Goal: Transaction & Acquisition: Purchase product/service

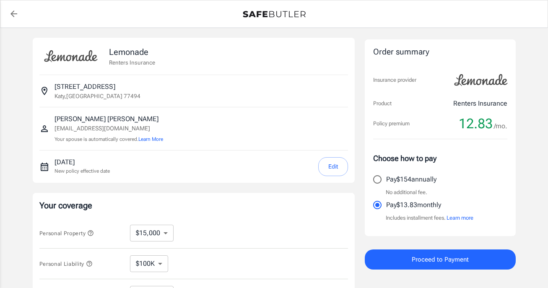
select select "15000"
select select "500"
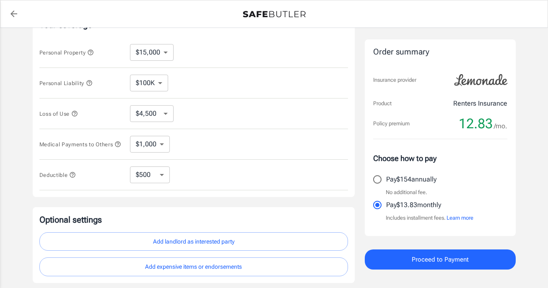
scroll to position [180, 0]
click at [172, 61] on select "$10,000 $15,000 $20,000 $25,000 $30,000 $40,000 $50,000 $100K $150K $200K $250K" at bounding box center [152, 52] width 44 height 17
select select "10000"
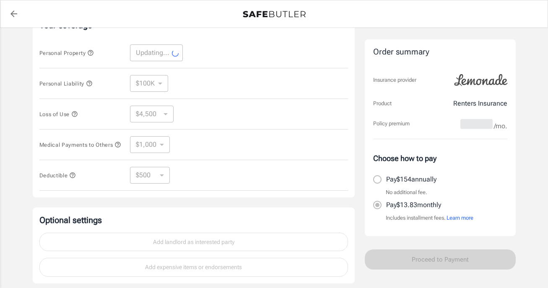
select select "10000"
select select "3000"
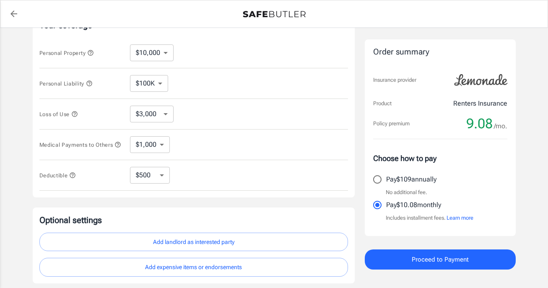
click at [165, 122] on select "$3,000 $6,000 $12,000 $21,000 $36,000 $60,000 $96,000 $153K $198K" at bounding box center [152, 114] width 44 height 17
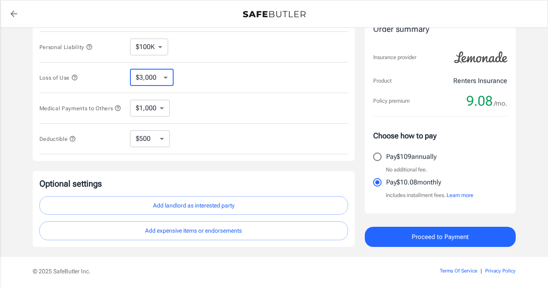
scroll to position [218, 0]
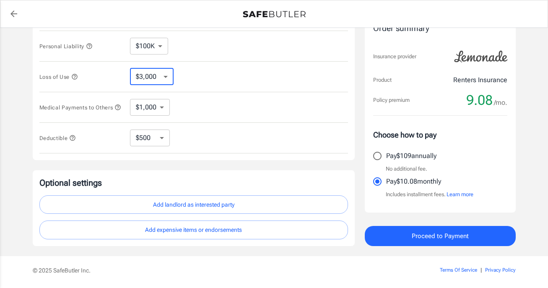
click at [160, 116] on select "$1,000 $2,000 $3,000 $4,000 $5,000" at bounding box center [150, 107] width 40 height 17
click at [166, 146] on select "$250 $500 $1,000 $2,500" at bounding box center [150, 138] width 40 height 17
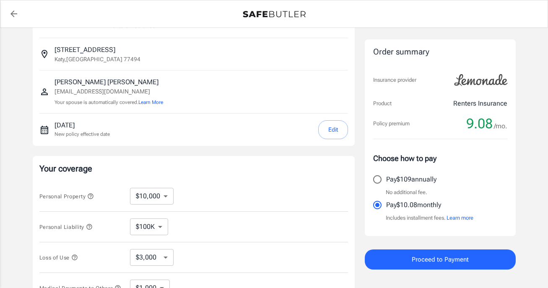
scroll to position [0, 0]
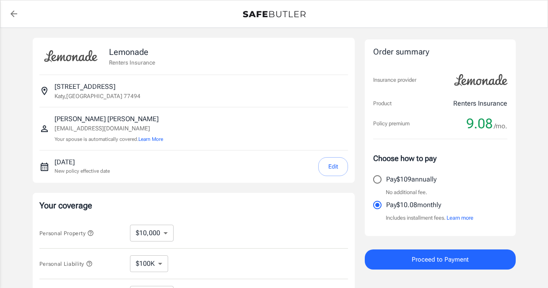
click at [89, 87] on p "[STREET_ADDRESS]" at bounding box center [85, 87] width 61 height 10
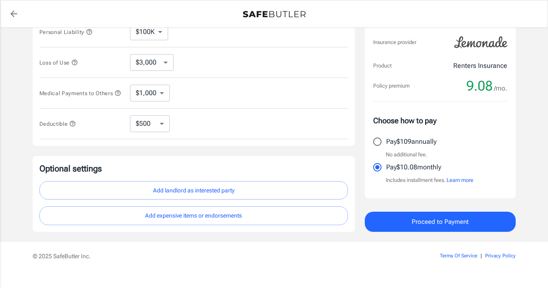
scroll to position [232, 0]
click at [145, 132] on select "$250 $500 $1,000 $2,500" at bounding box center [150, 123] width 40 height 17
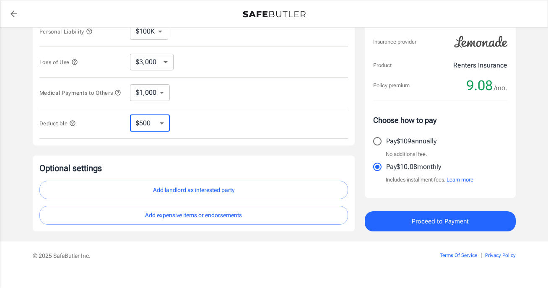
select select "250"
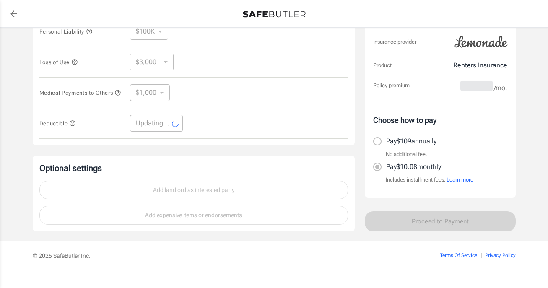
select select "250"
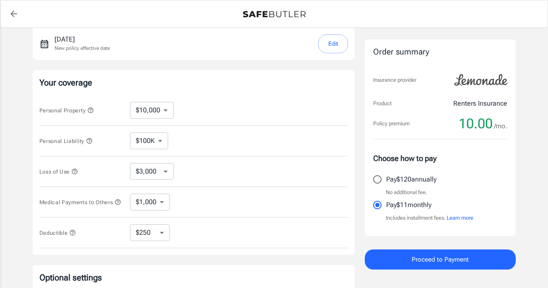
scroll to position [100, 0]
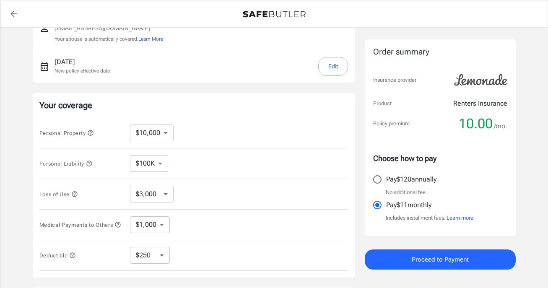
click at [166, 141] on select "$10,000 $15,000 $20,000 $25,000 $30,000 $40,000 $50,000 $100K $150K $200K $250K" at bounding box center [152, 133] width 44 height 17
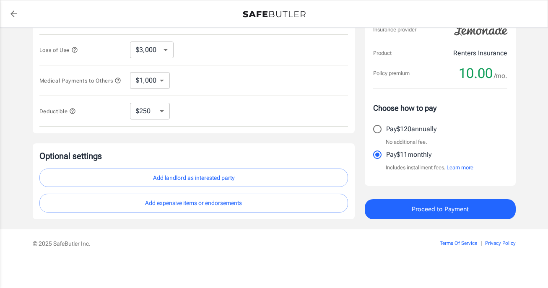
scroll to position [291, 0]
click at [201, 171] on button "Add landlord as interested party" at bounding box center [193, 178] width 309 height 19
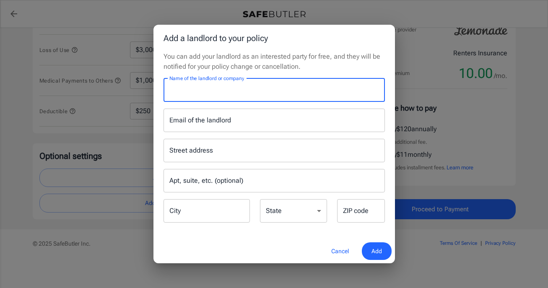
click at [231, 86] on input "Name of the landlord or company" at bounding box center [274, 89] width 221 height 23
click at [225, 91] on input "Villas at" at bounding box center [274, 89] width 221 height 23
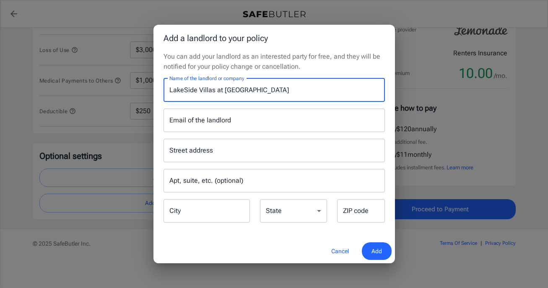
type input "LakeSide Villas at [GEOGRAPHIC_DATA]"
click at [223, 113] on div "Email of the landlord Email of the landlord" at bounding box center [274, 120] width 221 height 23
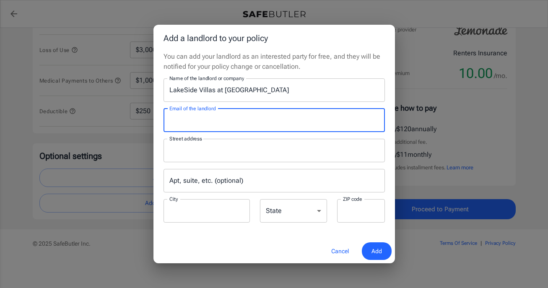
type input "[EMAIL_ADDRESS][DOMAIN_NAME]"
type input "11614 Lantana Reach Drive."
type input "Richmond"
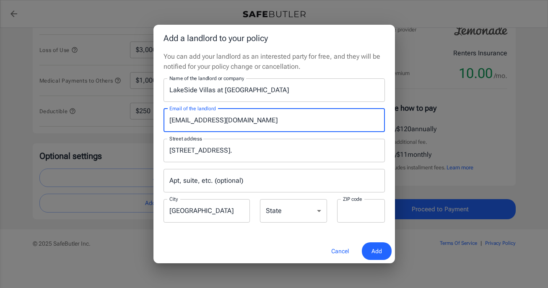
type input "77406"
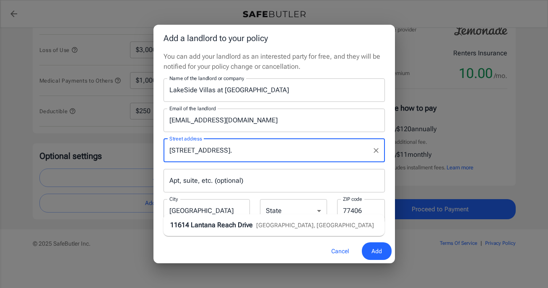
drag, startPoint x: 264, startPoint y: 156, endPoint x: 145, endPoint y: 150, distance: 119.2
click at [151, 147] on div "Add a landlord to your policy You can add your landlord as an interested party …" at bounding box center [274, 144] width 548 height 288
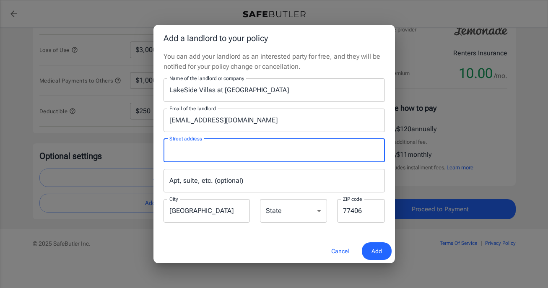
paste input "[STREET_ADDRESS]"
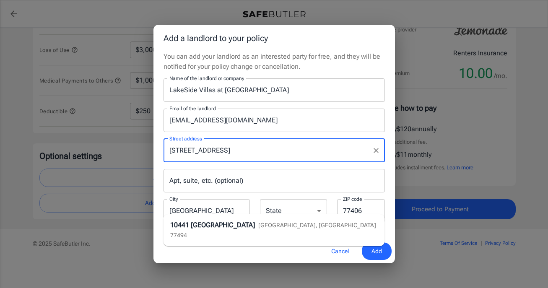
click at [310, 222] on span "Katy, TX 77494" at bounding box center [273, 230] width 206 height 17
type input "[STREET_ADDRESS]"
type input "Katy"
select select "[GEOGRAPHIC_DATA]"
type input "77494"
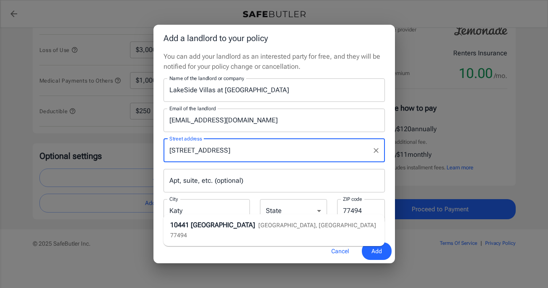
type input "[STREET_ADDRESS]"
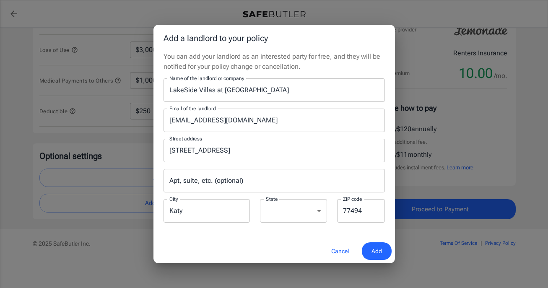
click at [257, 190] on input "Apt, suite, etc. (optional)" at bounding box center [274, 180] width 221 height 23
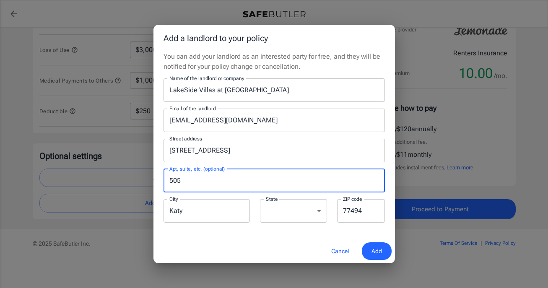
type input "505"
drag, startPoint x: 281, startPoint y: 257, endPoint x: 359, endPoint y: 261, distance: 78.9
click at [281, 257] on div "Cancel Add" at bounding box center [274, 251] width 242 height 25
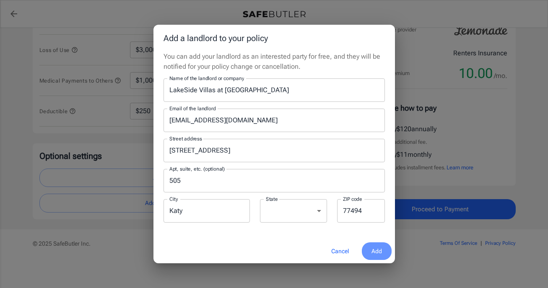
click at [382, 260] on button "Add" at bounding box center [377, 251] width 30 height 18
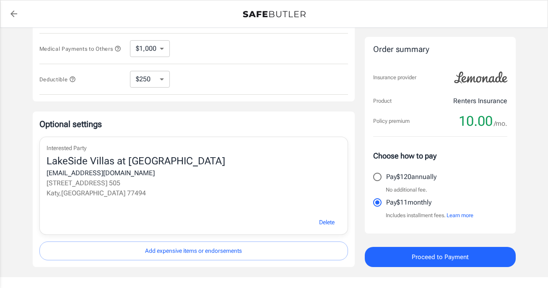
scroll to position [372, 0]
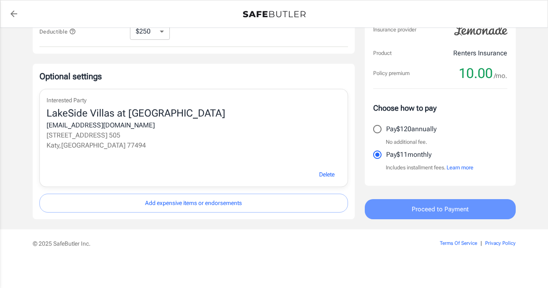
click at [396, 219] on button "Proceed to Payment" at bounding box center [440, 209] width 151 height 20
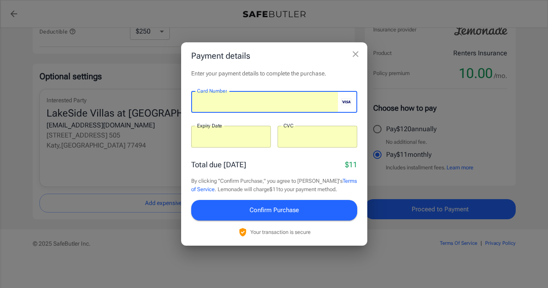
click at [302, 155] on p "​" at bounding box center [317, 153] width 68 height 8
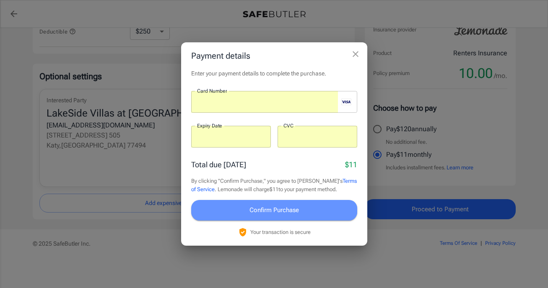
click at [287, 216] on span "Confirm Purchase" at bounding box center [273, 210] width 49 height 11
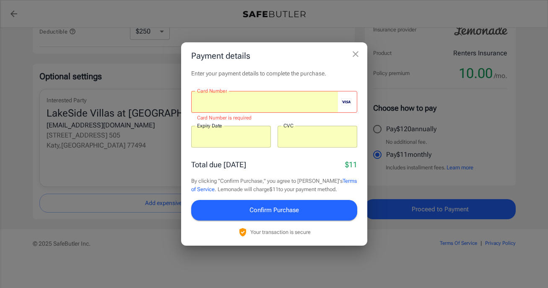
click at [296, 152] on p "​" at bounding box center [317, 153] width 68 height 8
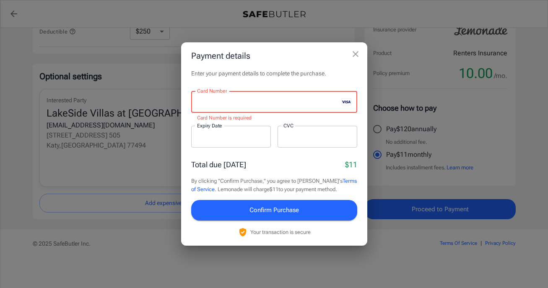
click at [283, 164] on div "Total due [DATE] $11" at bounding box center [274, 164] width 166 height 11
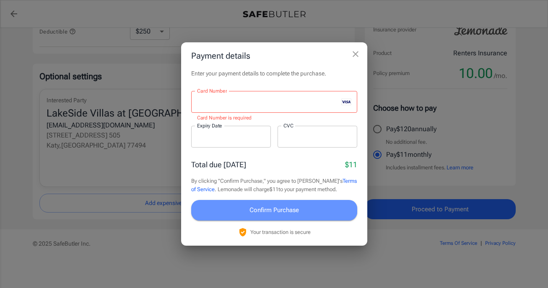
click at [264, 216] on span "Confirm Purchase" at bounding box center [273, 210] width 49 height 11
click at [251, 216] on span "Confirm Purchase" at bounding box center [273, 210] width 49 height 11
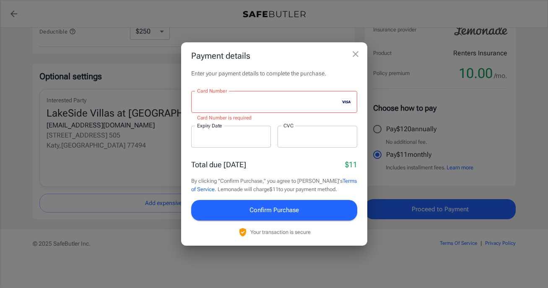
click at [287, 169] on div "Total due [DATE] $11" at bounding box center [274, 164] width 166 height 11
click at [257, 192] on link "Terms of Service" at bounding box center [274, 185] width 166 height 15
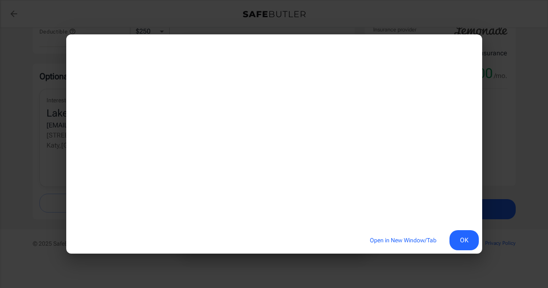
click at [470, 239] on button "OK" at bounding box center [463, 240] width 29 height 20
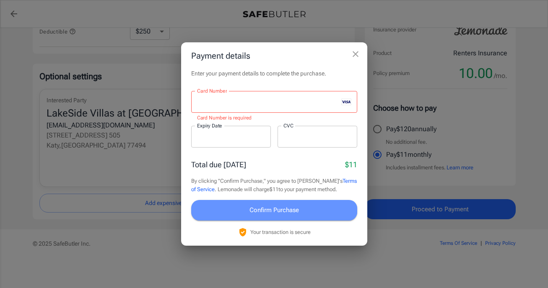
click at [286, 216] on span "Confirm Purchase" at bounding box center [273, 210] width 49 height 11
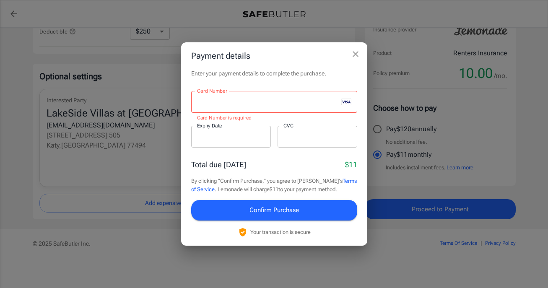
click at [279, 216] on span "Confirm Purchase" at bounding box center [273, 210] width 49 height 11
click at [285, 163] on div "Total due [DATE] $11" at bounding box center [274, 164] width 166 height 11
click at [238, 135] on div at bounding box center [231, 137] width 80 height 22
click at [275, 170] on div "Total due [DATE] $11" at bounding box center [274, 164] width 166 height 11
click at [314, 137] on div at bounding box center [318, 137] width 80 height 22
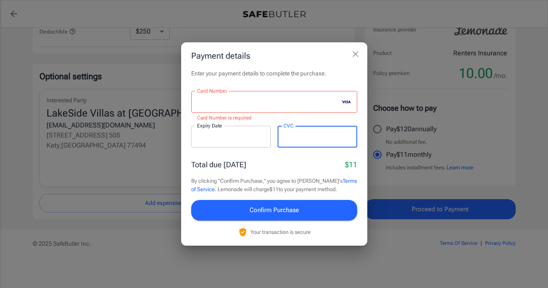
click at [272, 163] on div "Total due [DATE] $11" at bounding box center [274, 164] width 166 height 11
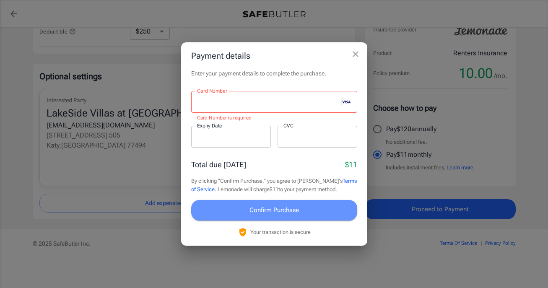
click at [270, 216] on span "Confirm Purchase" at bounding box center [273, 210] width 49 height 11
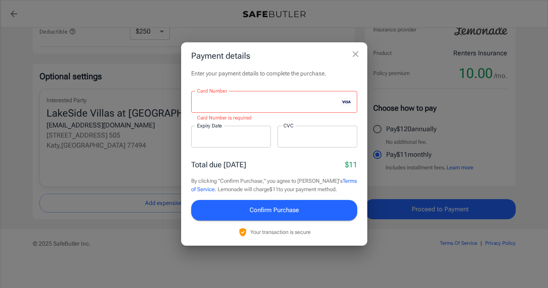
click at [289, 97] on div at bounding box center [264, 102] width 147 height 22
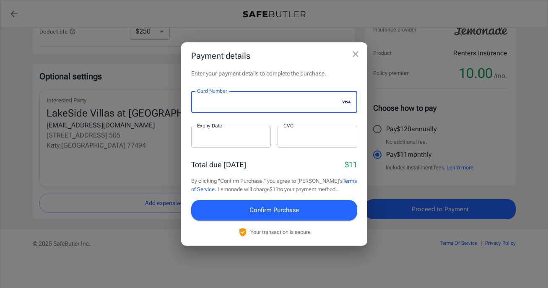
click at [275, 166] on div "Total due [DATE] $11" at bounding box center [274, 164] width 166 height 11
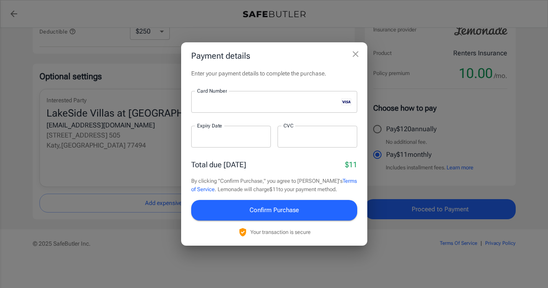
click at [241, 220] on button "Confirm Purchase" at bounding box center [274, 210] width 166 height 20
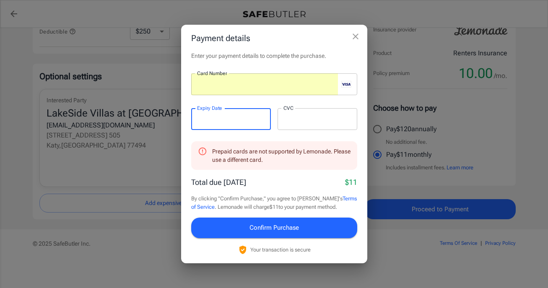
click at [308, 130] on div at bounding box center [318, 119] width 80 height 22
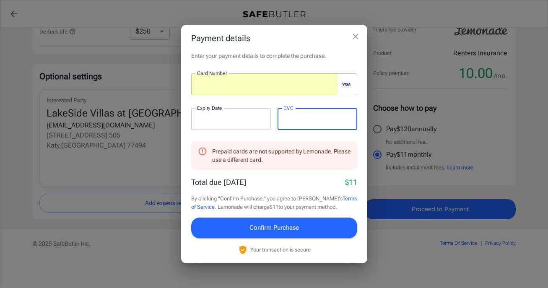
click at [307, 188] on div "Total due [DATE] $11" at bounding box center [274, 182] width 166 height 11
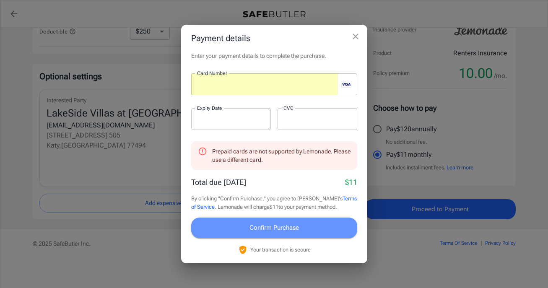
click at [279, 233] on span "Confirm Purchase" at bounding box center [273, 227] width 49 height 11
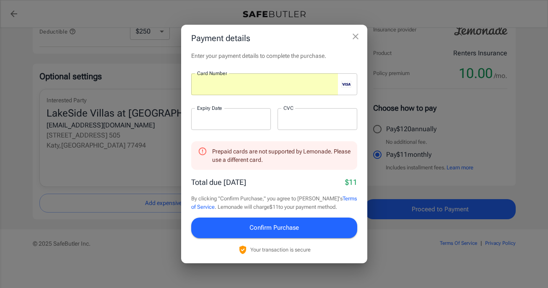
click at [236, 130] on div at bounding box center [231, 119] width 80 height 22
click at [308, 130] on div at bounding box center [318, 119] width 80 height 22
click at [357, 31] on icon "close" at bounding box center [356, 36] width 10 height 10
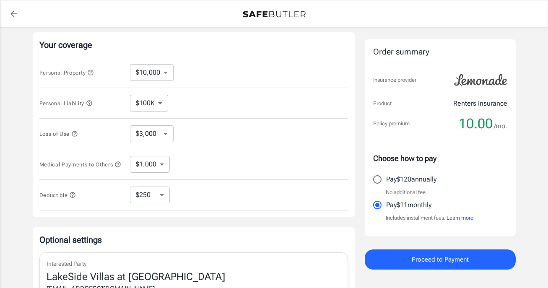
scroll to position [162, 0]
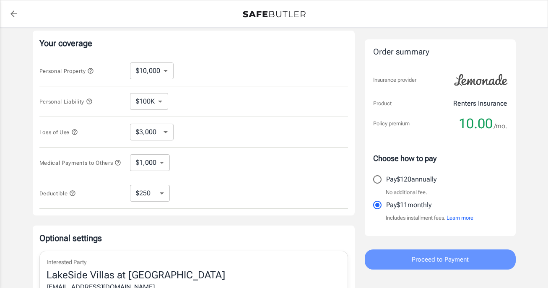
click at [390, 270] on button "Proceed to Payment" at bounding box center [440, 259] width 151 height 20
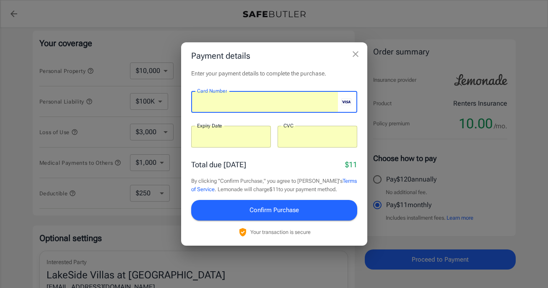
click at [288, 216] on span "Confirm Purchase" at bounding box center [273, 210] width 49 height 11
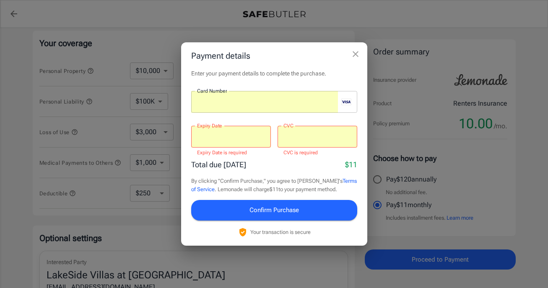
click at [252, 137] on div at bounding box center [231, 137] width 80 height 22
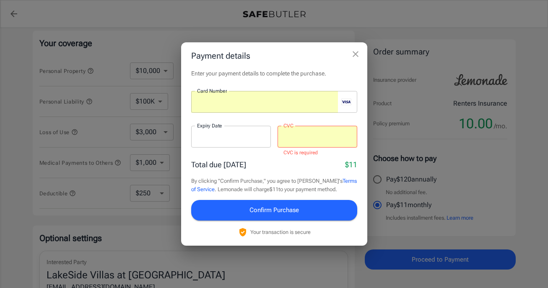
click at [273, 170] on div "Total due [DATE] $11" at bounding box center [274, 164] width 166 height 11
click at [264, 216] on span "Confirm Purchase" at bounding box center [273, 210] width 49 height 11
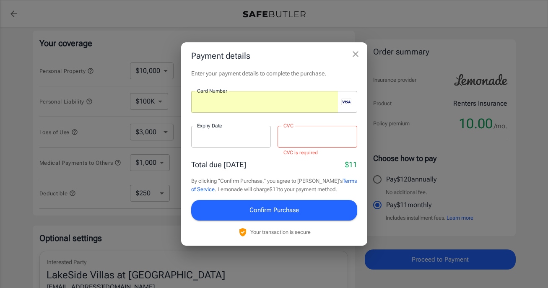
drag, startPoint x: 297, startPoint y: 82, endPoint x: 298, endPoint y: 88, distance: 6.3
click at [298, 91] on div at bounding box center [264, 102] width 147 height 22
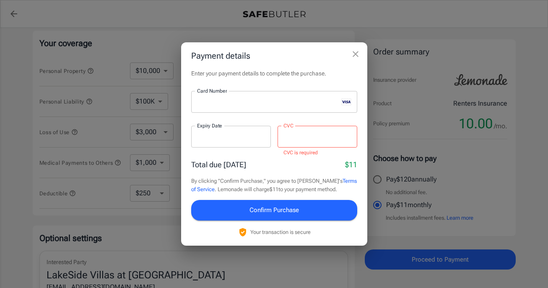
click at [281, 168] on div "Total due [DATE] $11" at bounding box center [274, 164] width 166 height 11
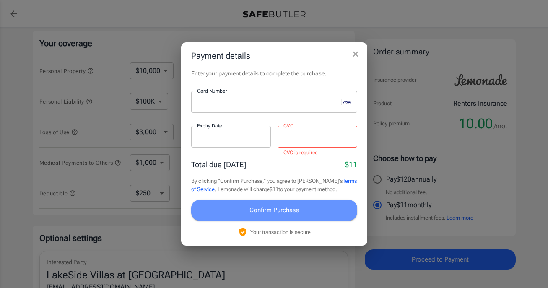
click at [261, 216] on span "Confirm Purchase" at bounding box center [273, 210] width 49 height 11
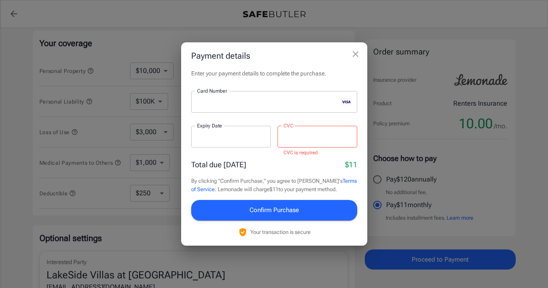
click at [309, 137] on div at bounding box center [318, 137] width 80 height 22
click at [276, 157] on div "Enter your payment details to complete the purchase. Card Number Card Number ​ …" at bounding box center [274, 157] width 186 height 176
click at [271, 216] on span "Confirm Purchase" at bounding box center [273, 210] width 49 height 11
